Goal: Task Accomplishment & Management: Use online tool/utility

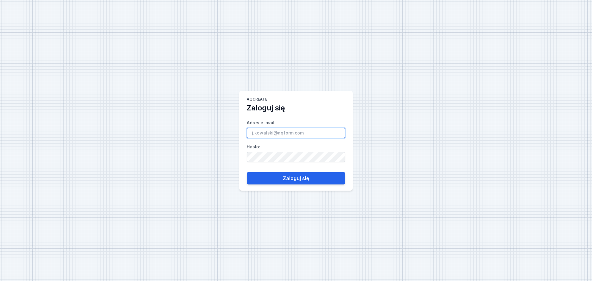
click at [270, 135] on input "Adres e-mail :" at bounding box center [296, 133] width 99 height 10
paste input "[EMAIL_ADDRESS][DOMAIN_NAME]"
type input "[EMAIL_ADDRESS][DOMAIN_NAME]"
click at [319, 279] on div "AQcreate Zaloguj się Adres e-mail : [EMAIL_ADDRESS][DOMAIN_NAME] Hasło : Zalogu…" at bounding box center [296, 140] width 592 height 281
click at [293, 177] on button "Zaloguj się" at bounding box center [296, 178] width 99 height 12
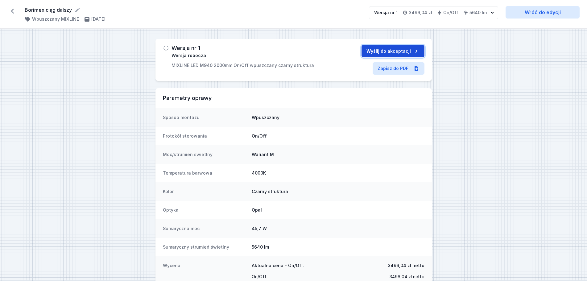
click at [394, 51] on button "Wyślij do akceptacji" at bounding box center [392, 51] width 63 height 12
click at [357, 51] on button "Akceptuj" at bounding box center [366, 51] width 38 height 12
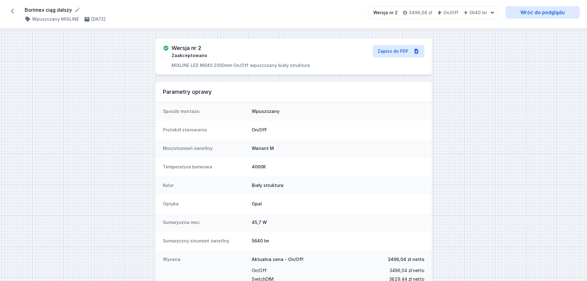
scroll to position [27, 0]
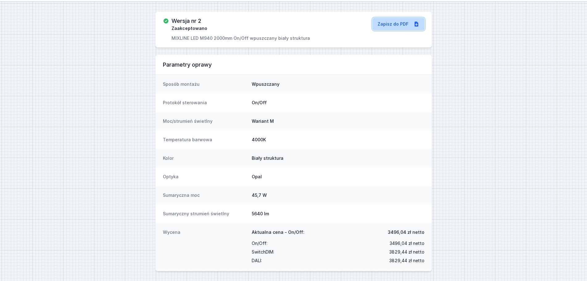
click at [401, 23] on link "Zapisz do PDF" at bounding box center [398, 24] width 52 height 12
